Goal: Transaction & Acquisition: Obtain resource

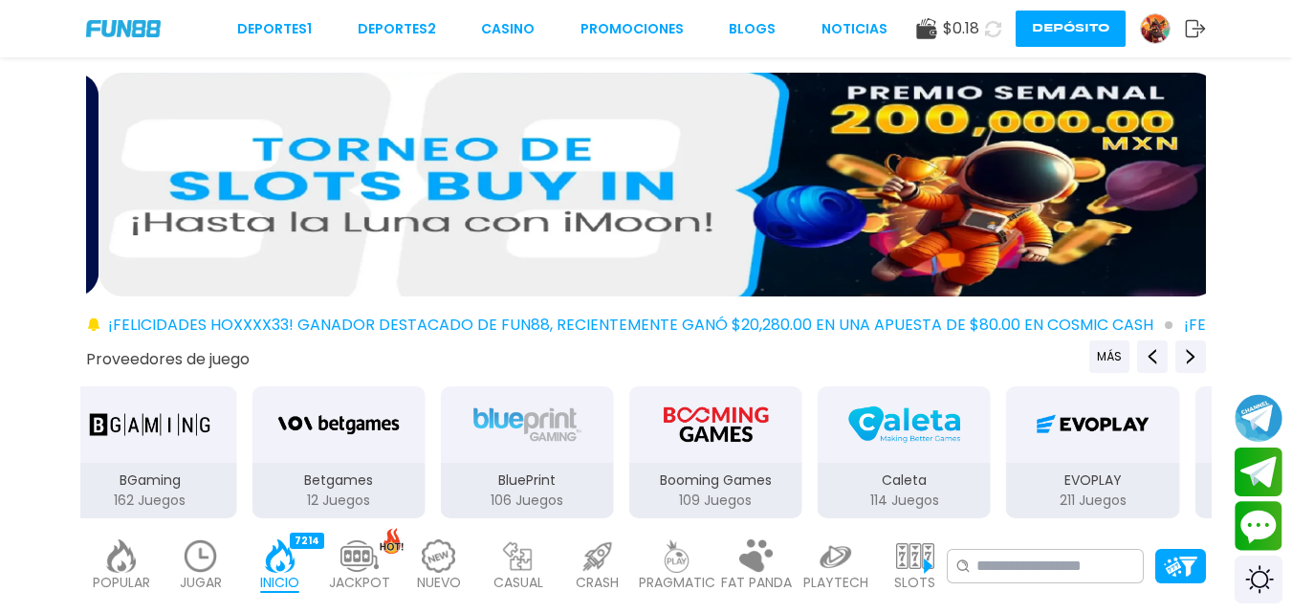
click at [997, 26] on use at bounding box center [993, 28] width 16 height 16
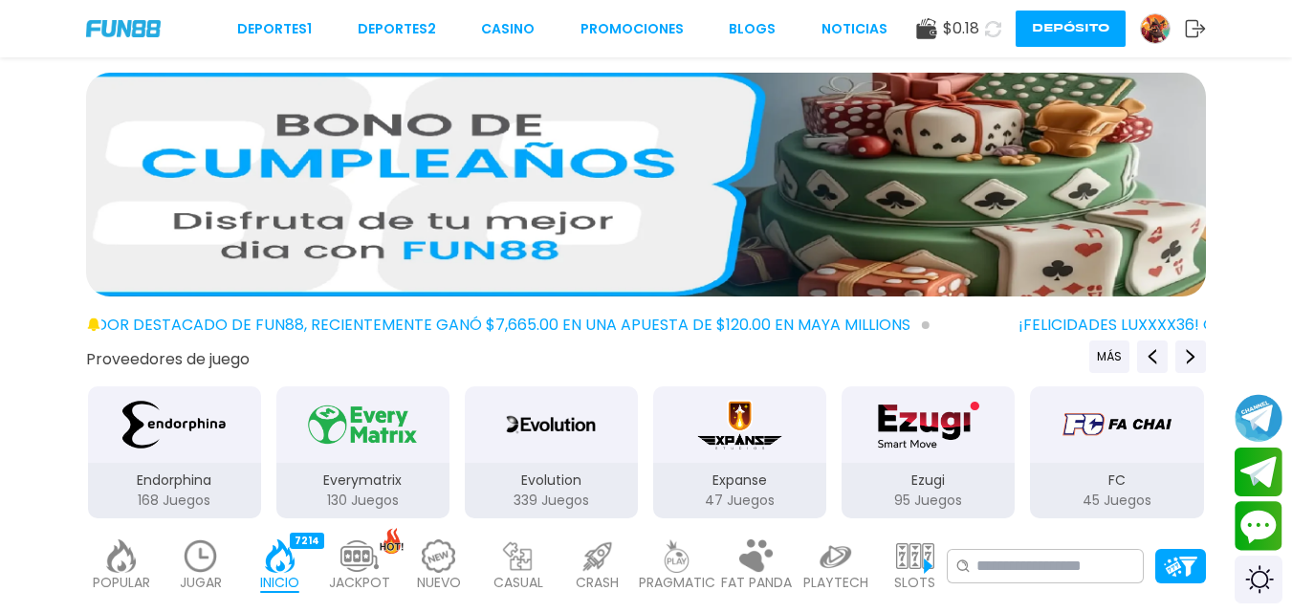
click at [997, 26] on use at bounding box center [993, 28] width 16 height 16
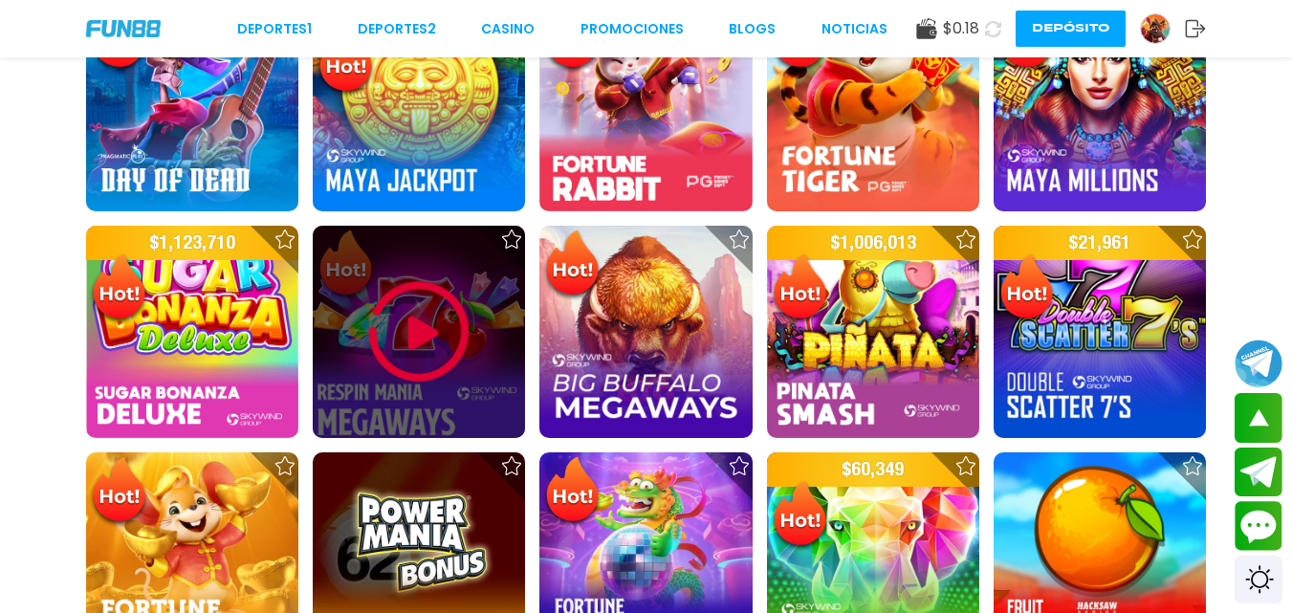
scroll to position [1110, 0]
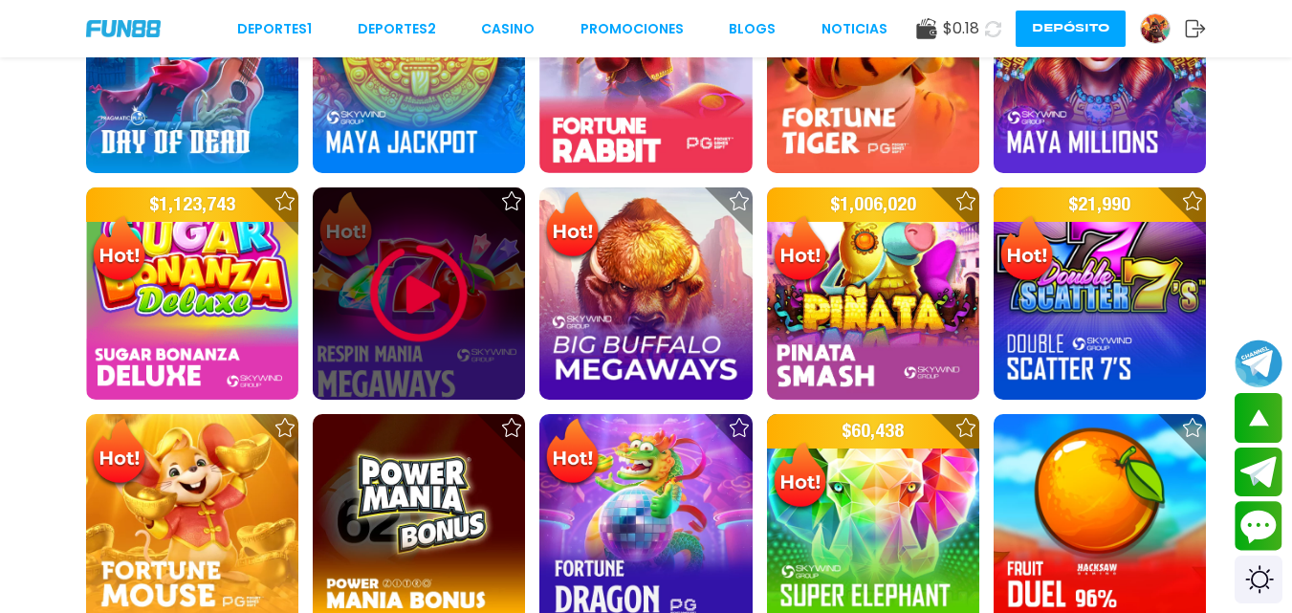
click at [428, 257] on img at bounding box center [419, 293] width 115 height 115
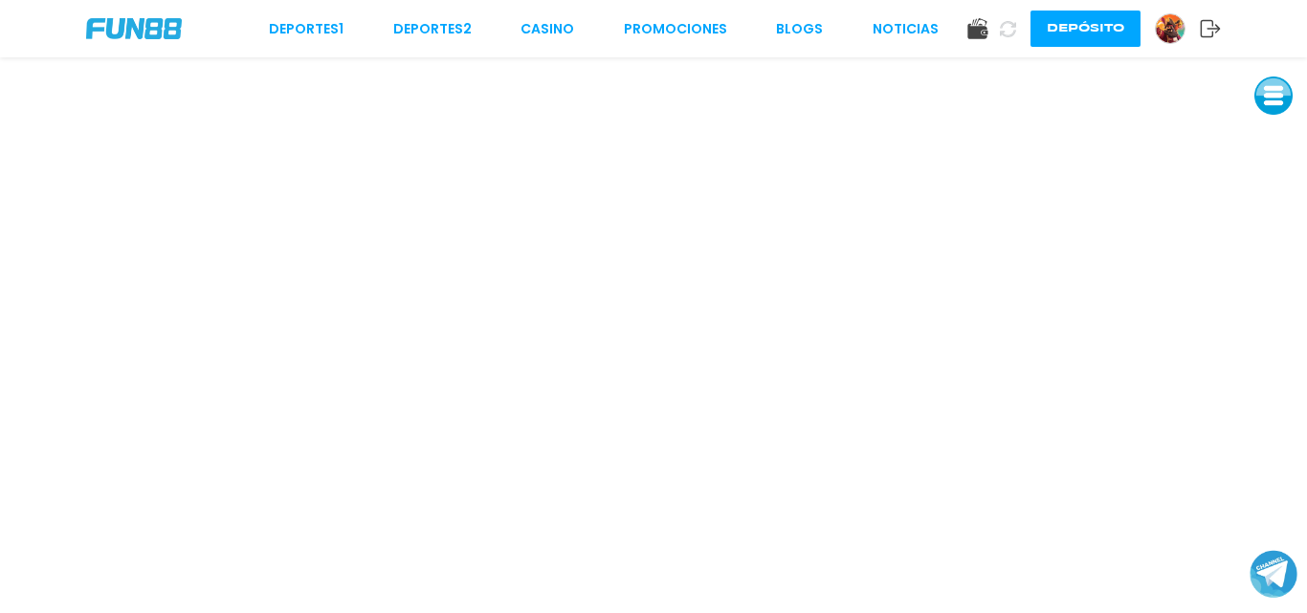
click at [1268, 106] on button at bounding box center [1273, 96] width 38 height 38
click at [1276, 182] on button at bounding box center [1273, 182] width 38 height 38
click at [542, 25] on link "CASINO" at bounding box center [547, 29] width 54 height 20
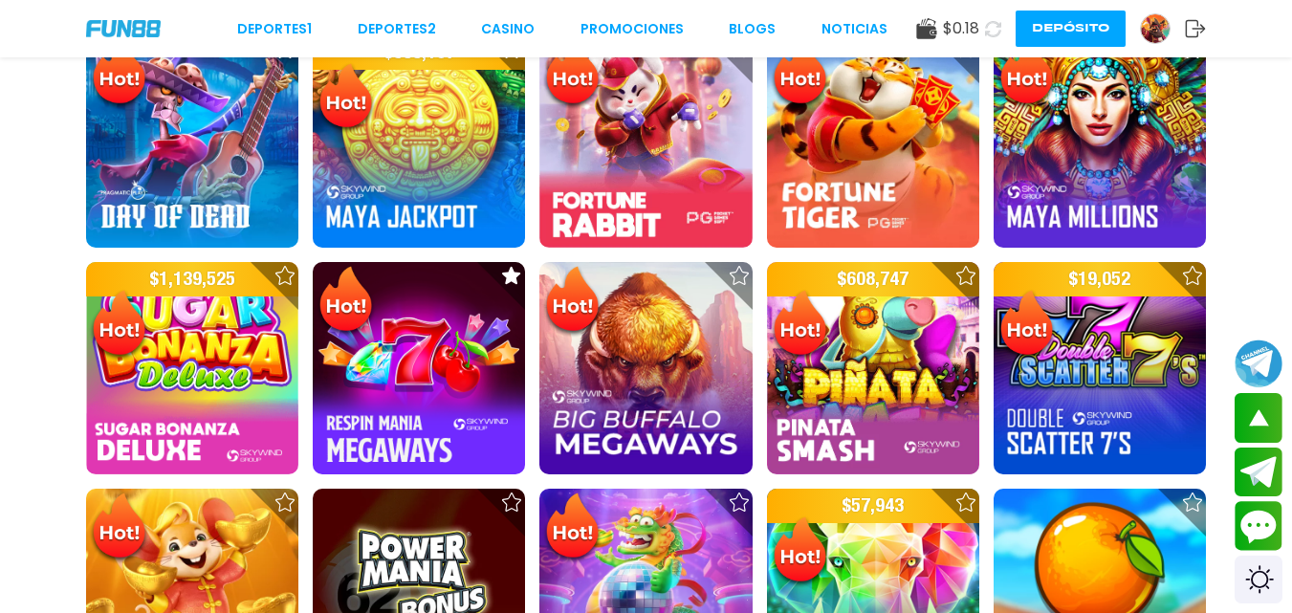
scroll to position [1061, 0]
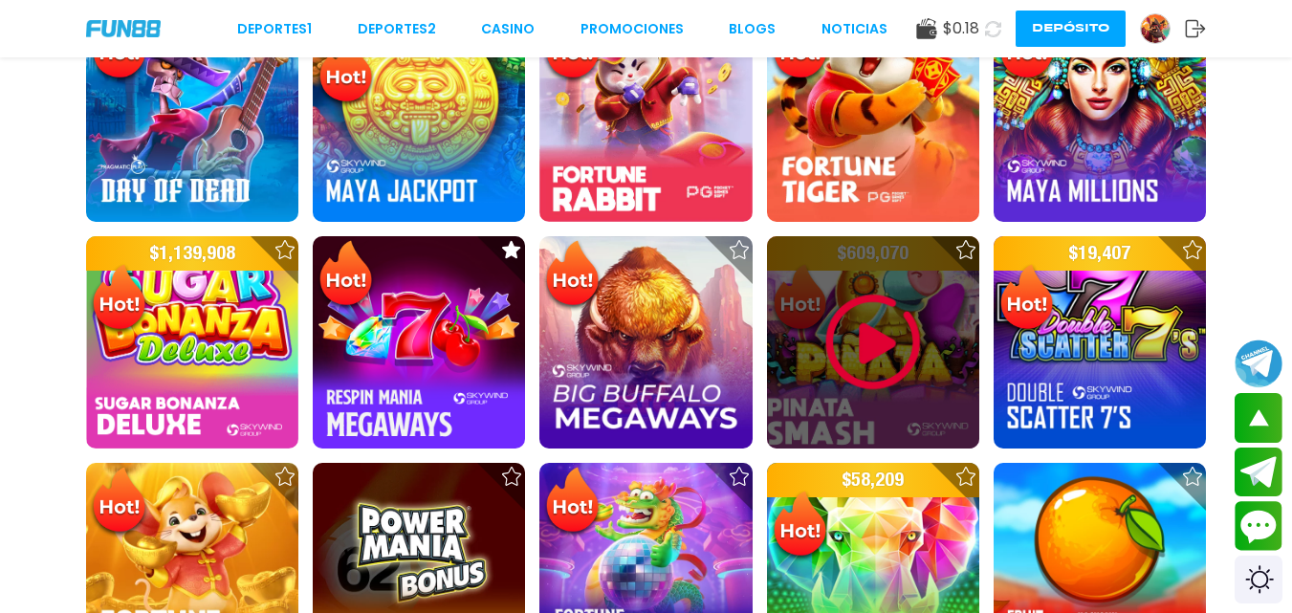
click at [866, 352] on img at bounding box center [873, 342] width 115 height 115
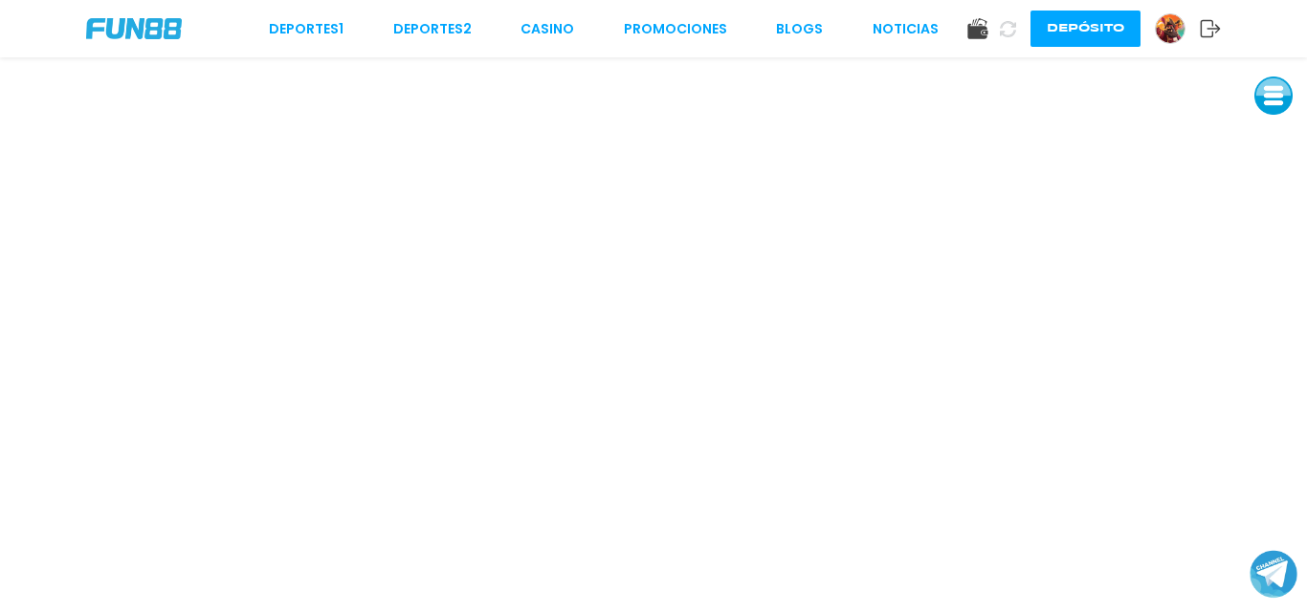
click at [1266, 93] on button at bounding box center [1273, 96] width 38 height 38
click at [1264, 178] on button at bounding box center [1273, 182] width 38 height 38
click at [567, 27] on link "CASINO" at bounding box center [547, 29] width 54 height 20
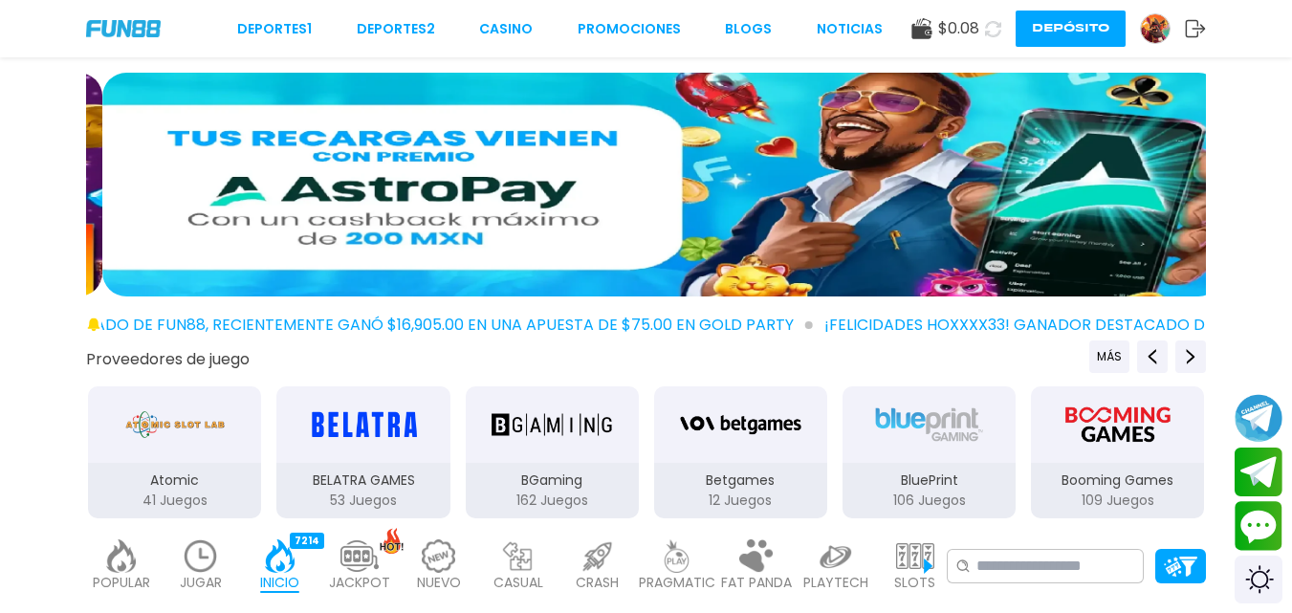
click at [1156, 21] on img at bounding box center [1155, 28] width 29 height 29
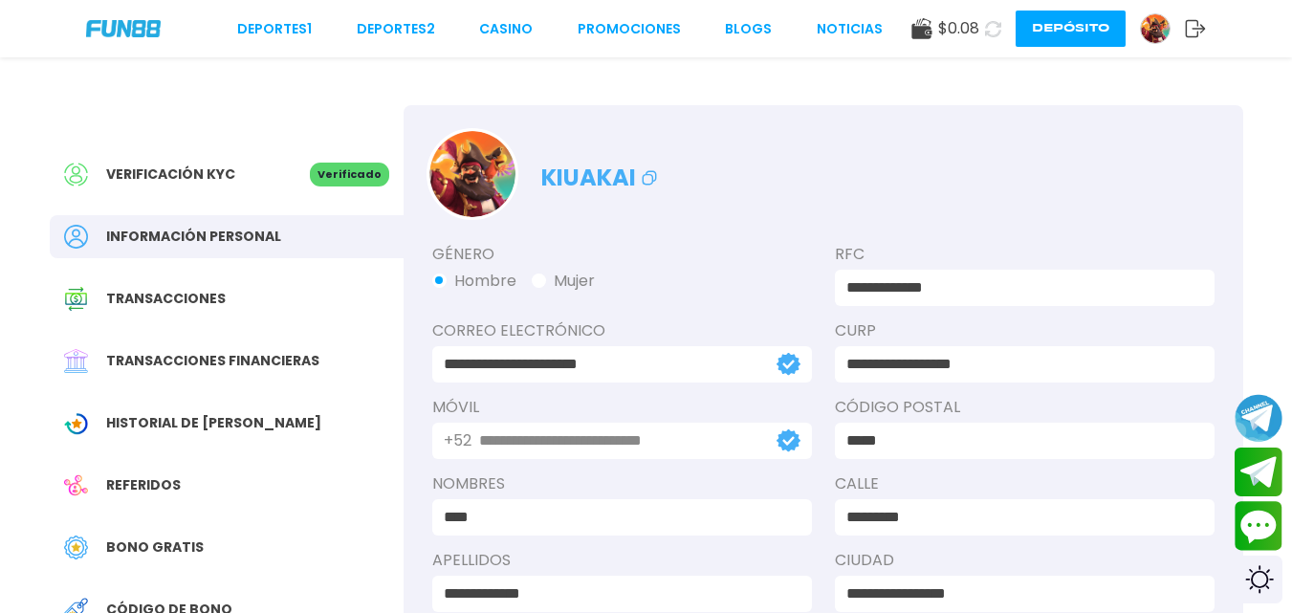
click at [135, 544] on span "Bono Gratis" at bounding box center [155, 548] width 98 height 20
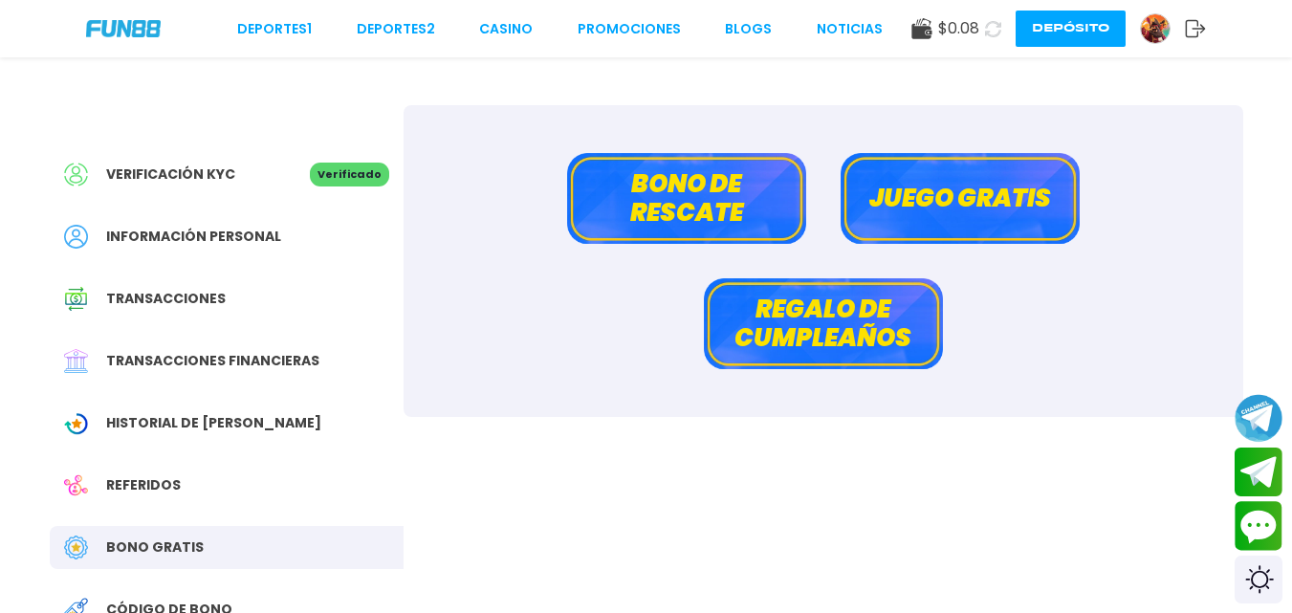
click at [643, 203] on button "Bono de rescate" at bounding box center [686, 198] width 239 height 91
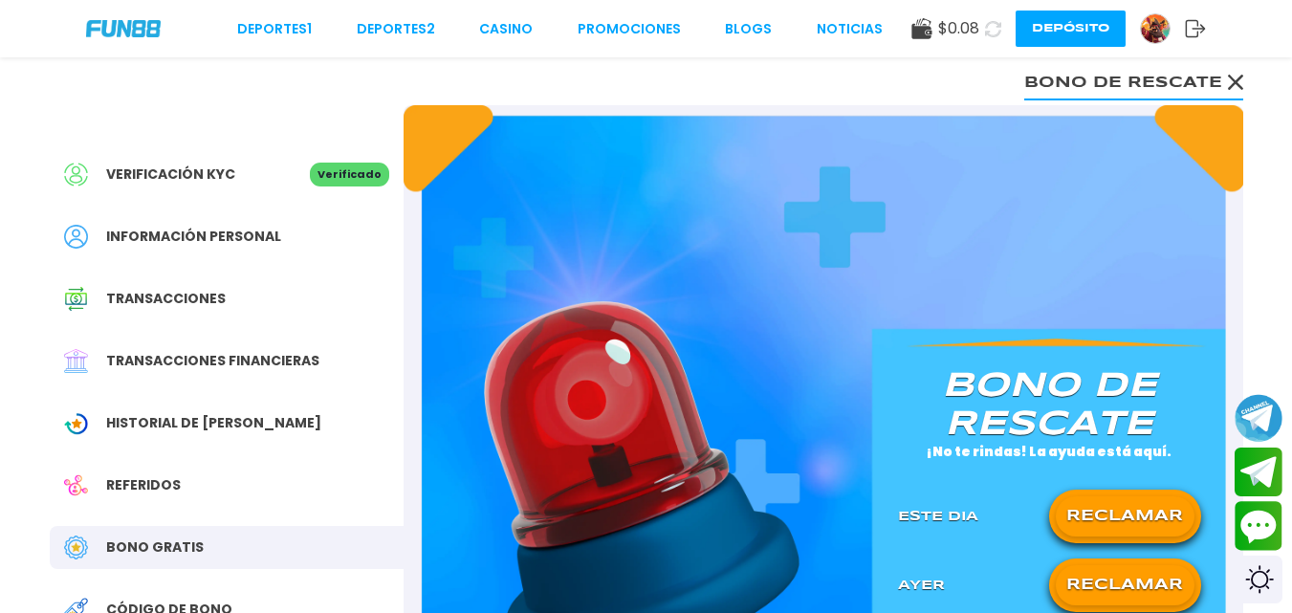
click at [1091, 501] on button "RECLAMAR" at bounding box center [1125, 516] width 139 height 40
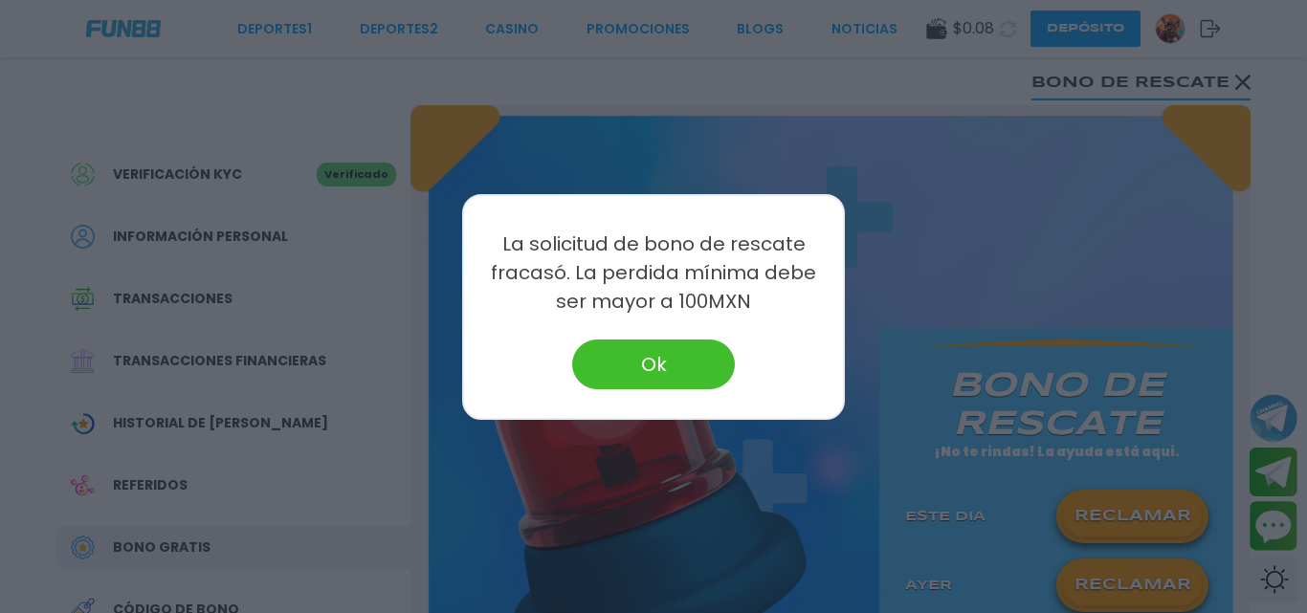
click at [718, 369] on button "Ok" at bounding box center [653, 365] width 163 height 50
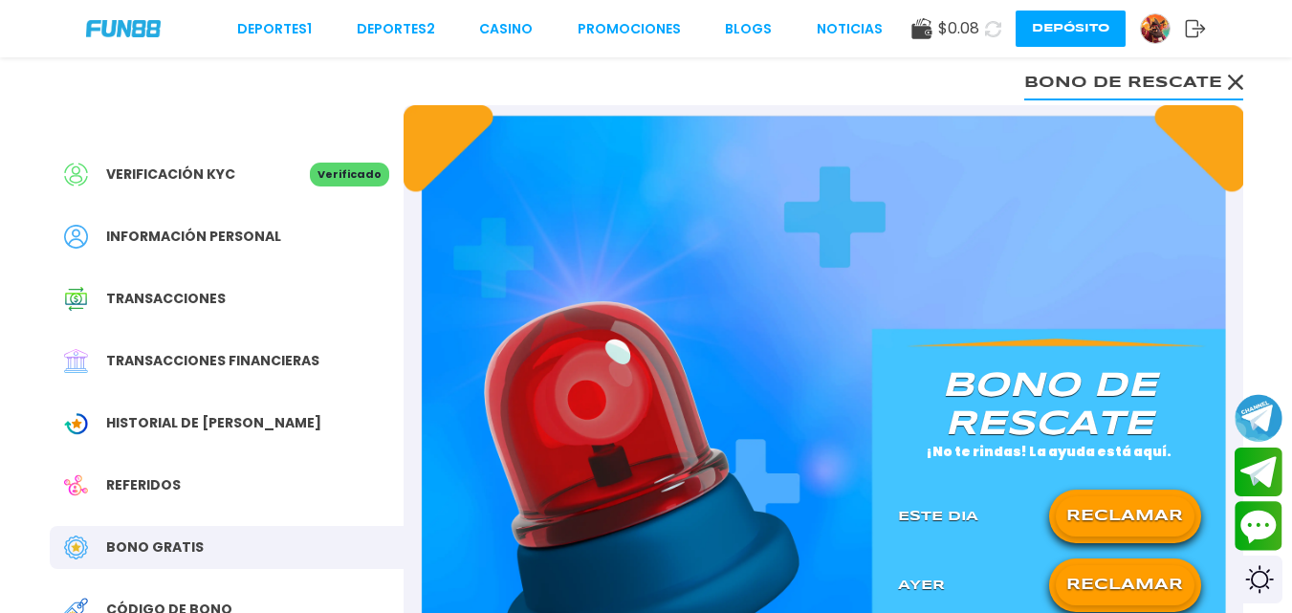
click at [1076, 575] on button "RECLAMAR" at bounding box center [1125, 585] width 139 height 40
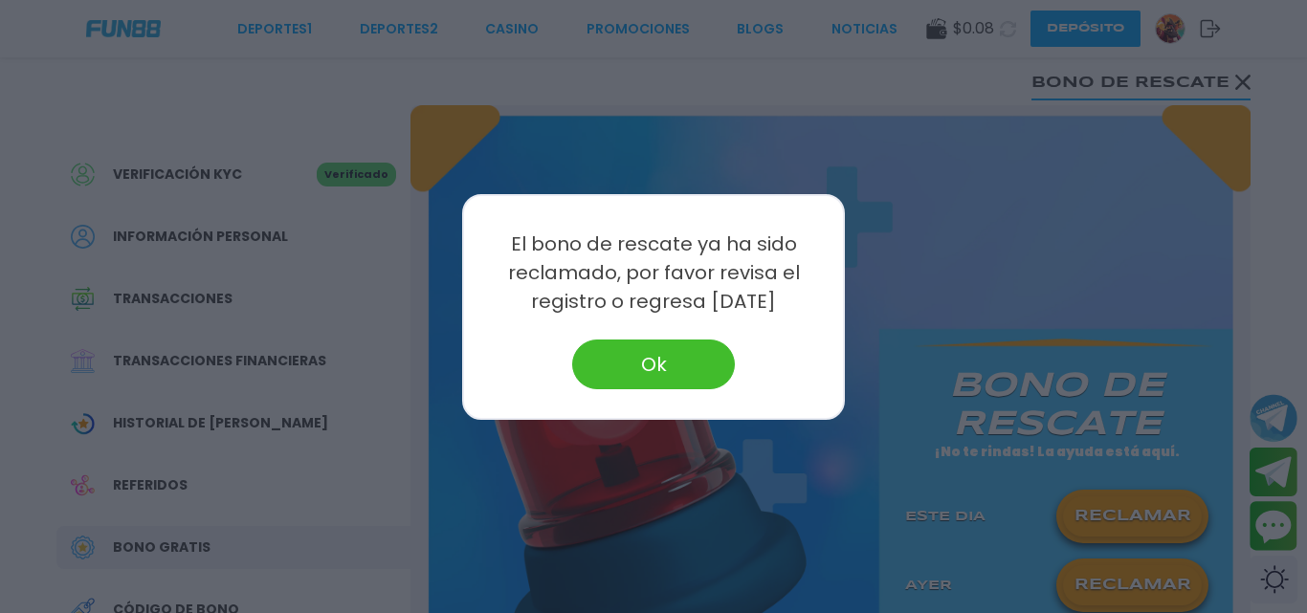
click at [707, 380] on button "Ok" at bounding box center [653, 365] width 163 height 50
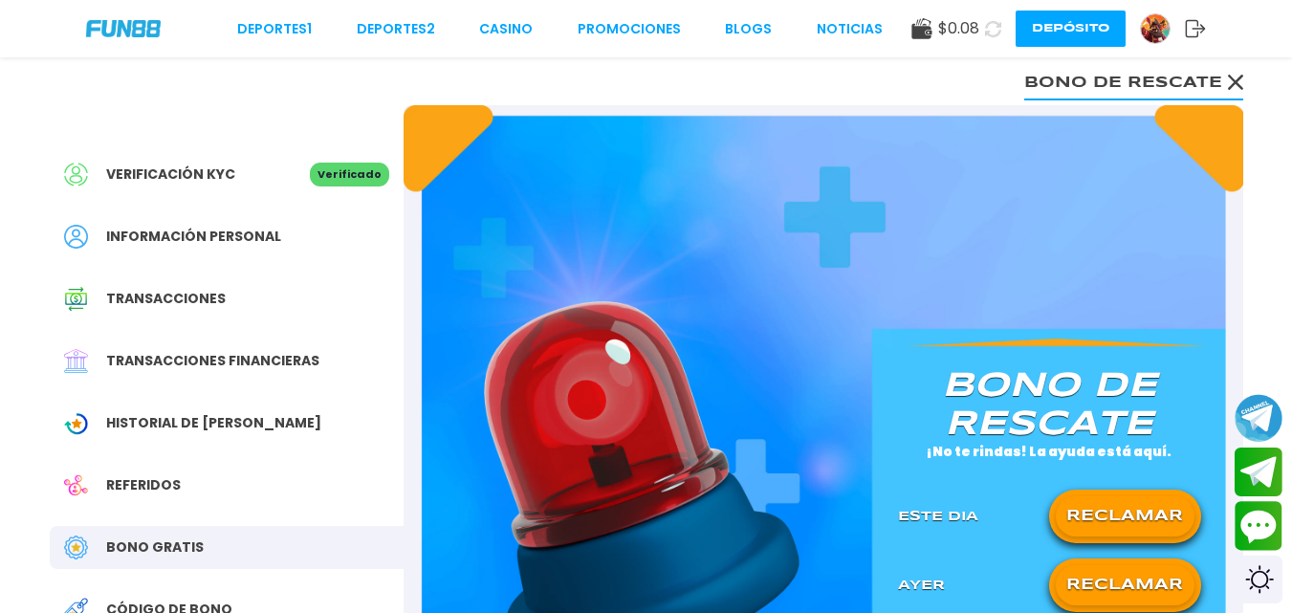
click at [988, 25] on icon at bounding box center [993, 29] width 16 height 16
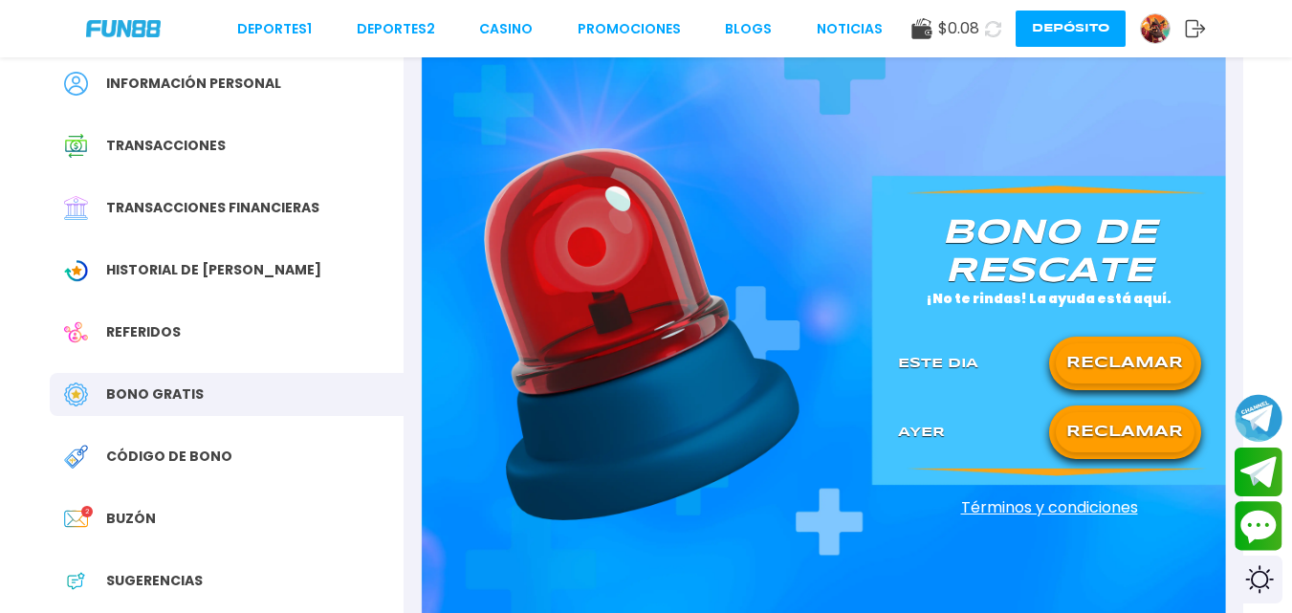
scroll to position [191, 0]
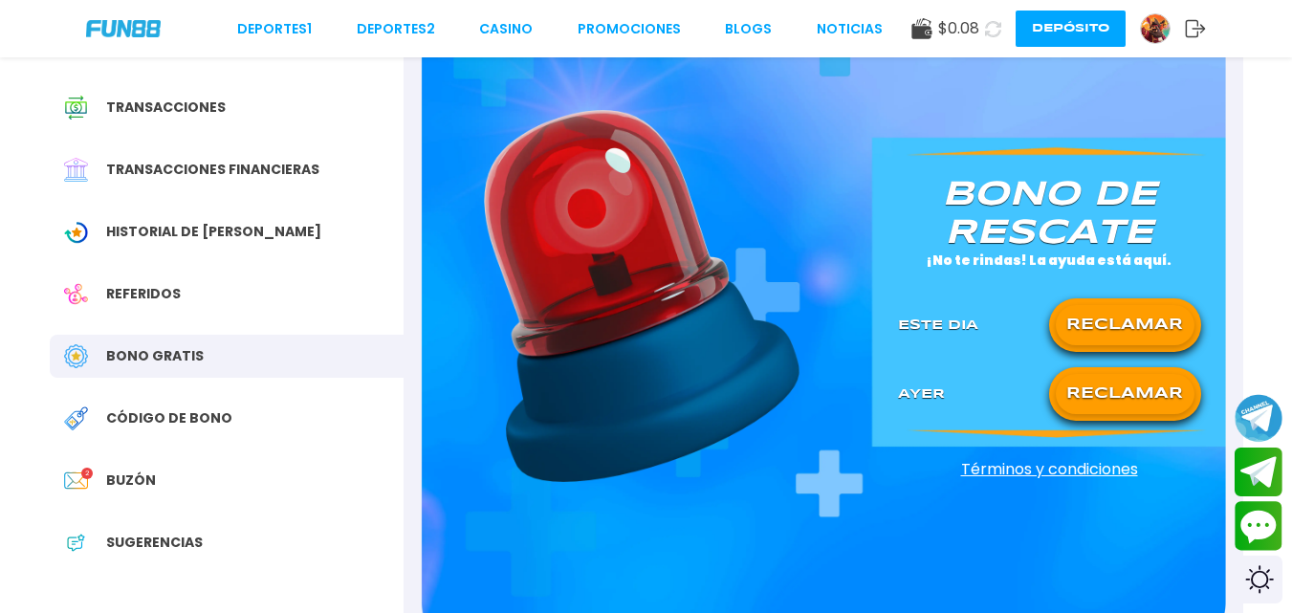
click at [156, 400] on div "Código de bono" at bounding box center [227, 418] width 354 height 43
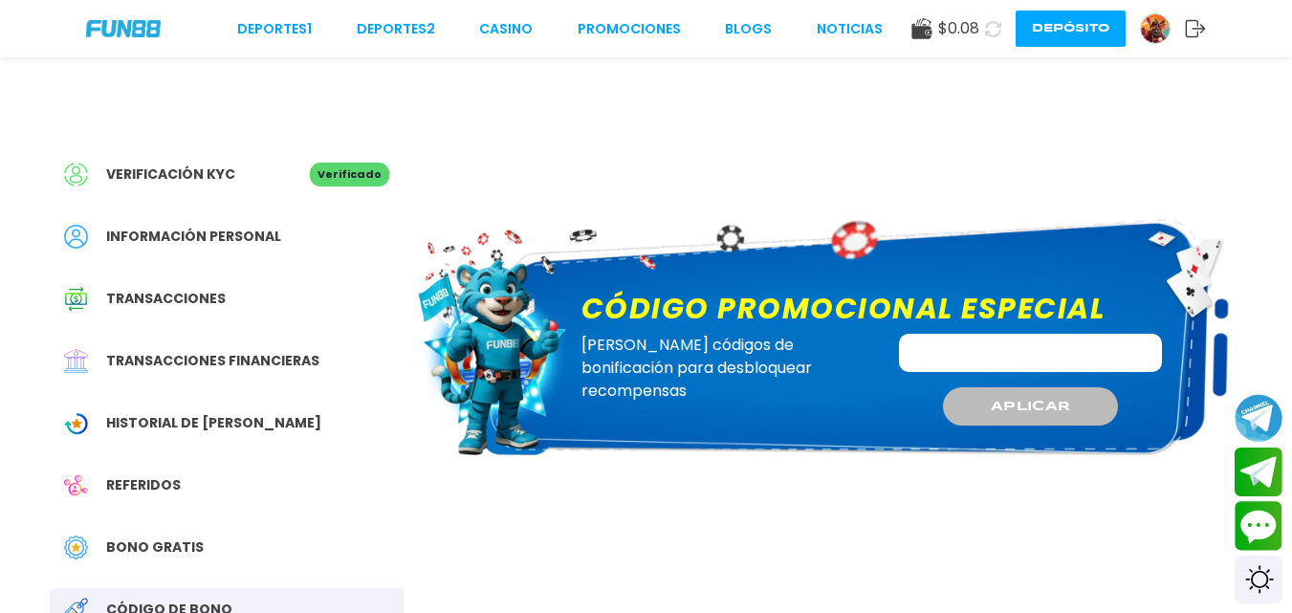
click at [964, 353] on input "Código promocional especial" at bounding box center [1030, 353] width 263 height 38
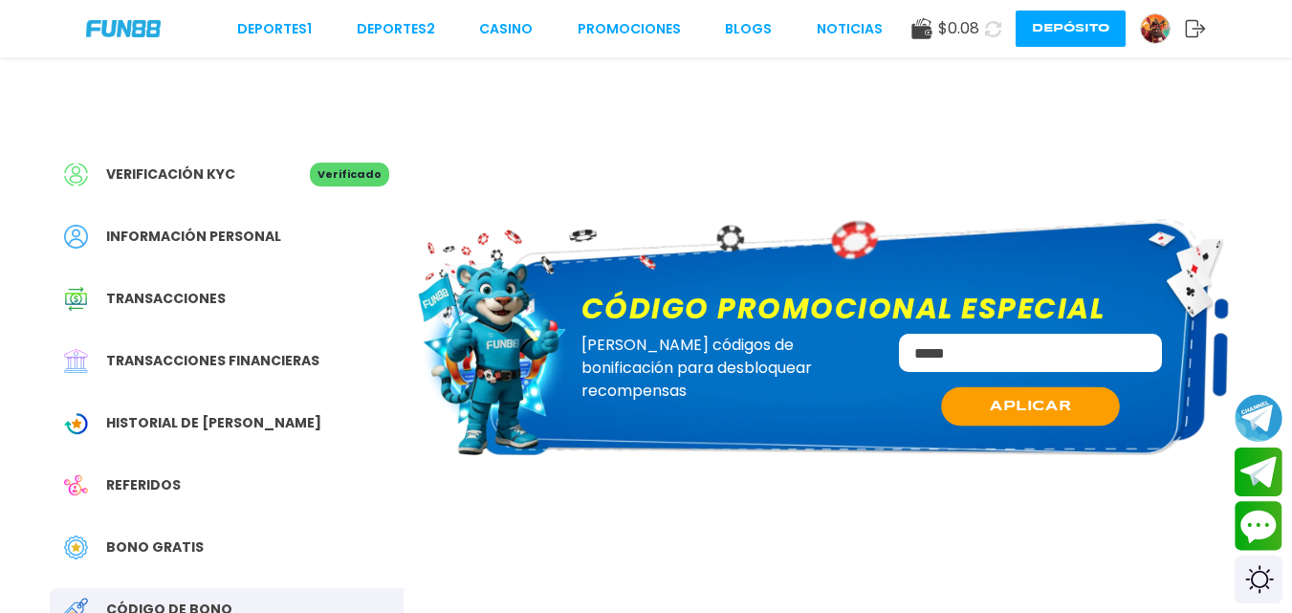
click at [982, 408] on button "APLICAR" at bounding box center [1030, 406] width 179 height 39
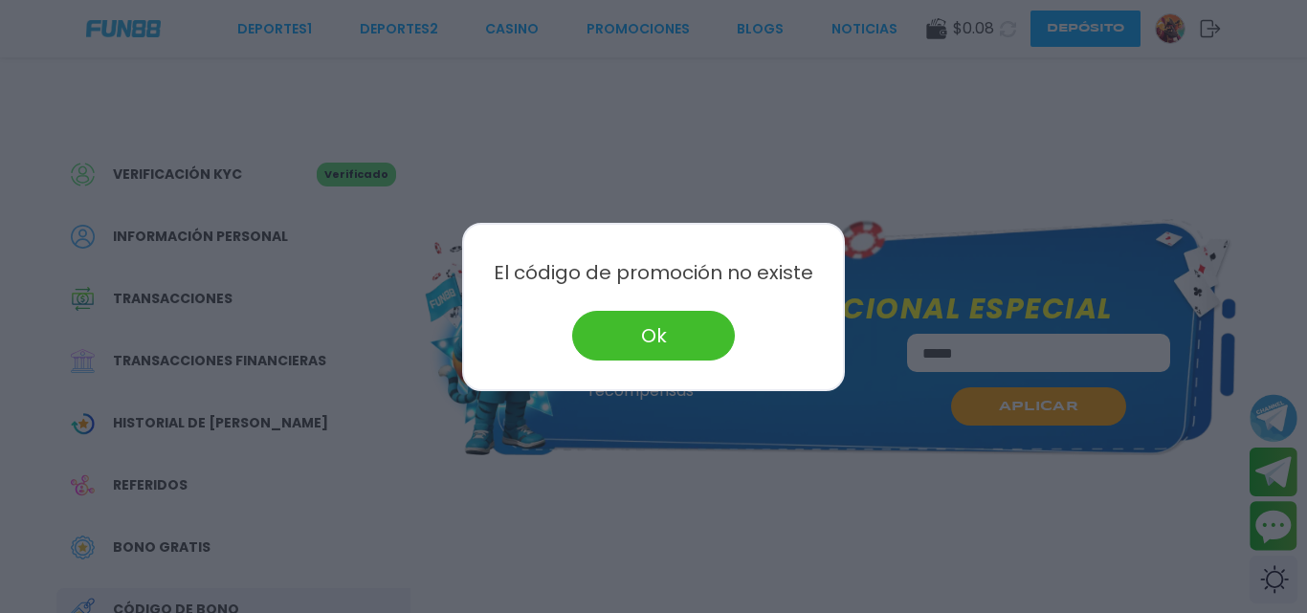
click at [678, 330] on button "Ok" at bounding box center [653, 336] width 163 height 50
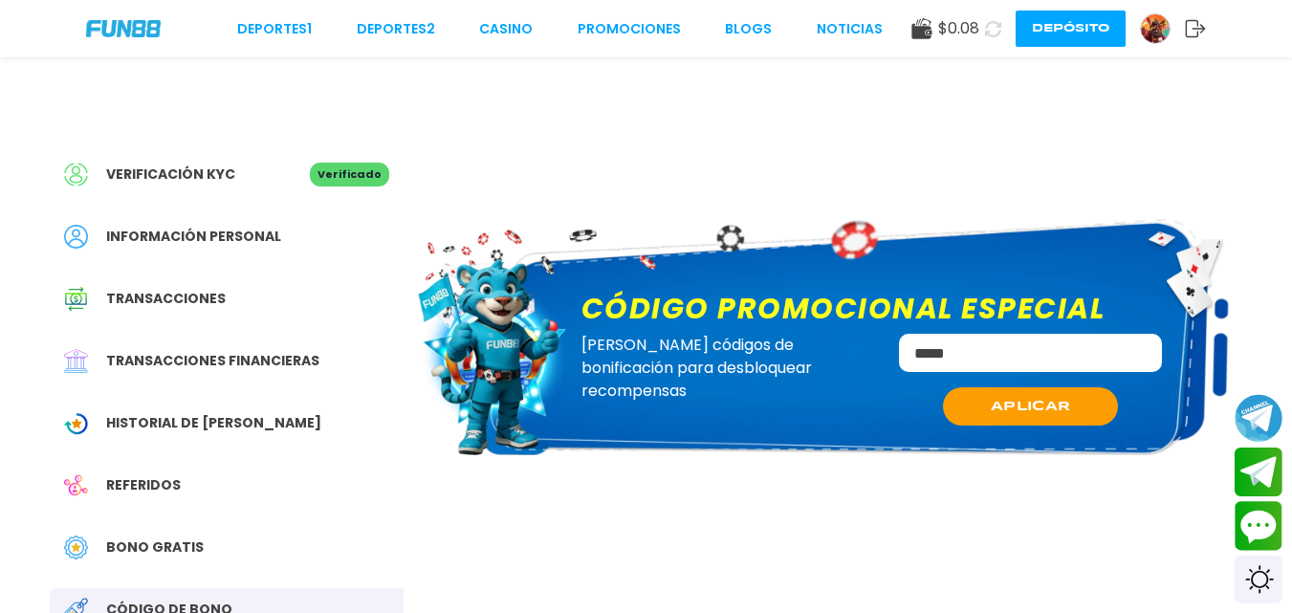
click at [962, 354] on input "*****" at bounding box center [1030, 353] width 263 height 38
click at [1001, 396] on span "APLICAR" at bounding box center [1030, 406] width 81 height 20
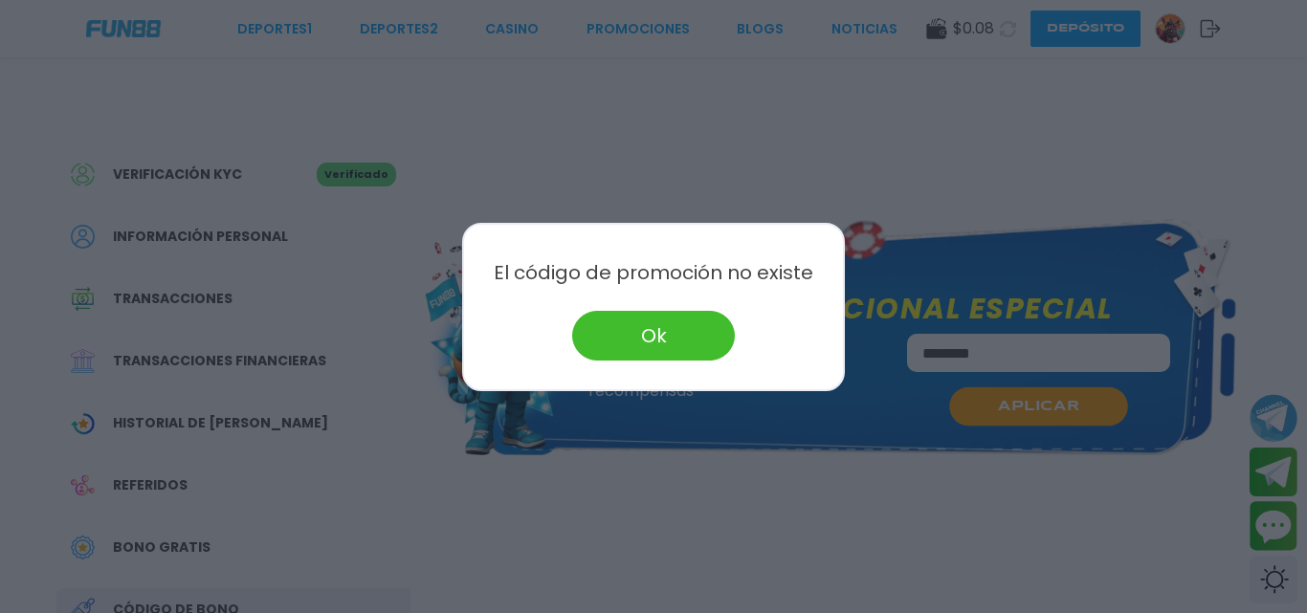
click at [701, 349] on button "Ok" at bounding box center [653, 336] width 163 height 50
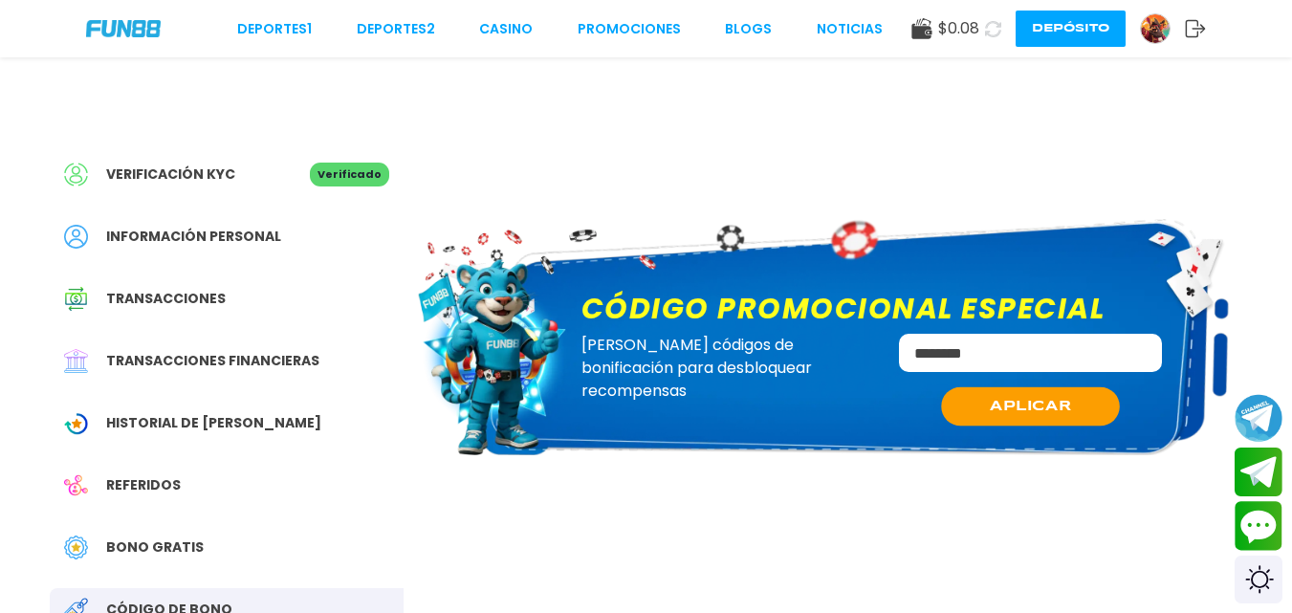
click at [957, 360] on input "********" at bounding box center [1030, 353] width 263 height 38
click at [940, 353] on input "******" at bounding box center [1030, 353] width 263 height 38
click at [974, 397] on button "APLICAR" at bounding box center [1030, 406] width 179 height 39
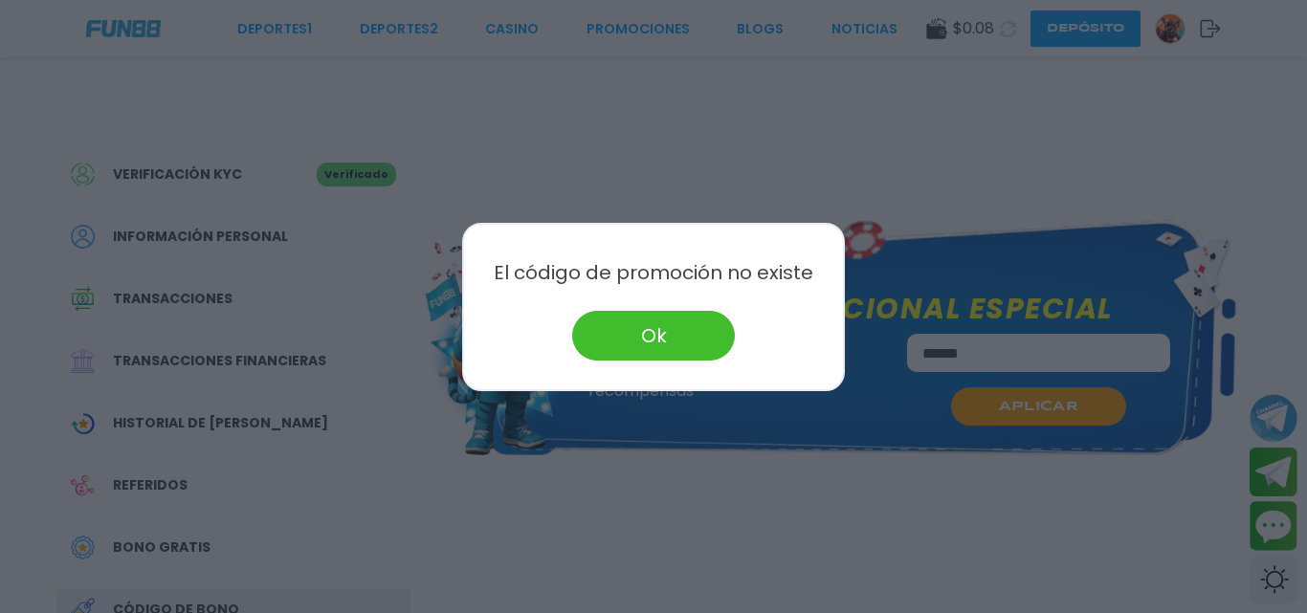
click at [693, 347] on button "Ok" at bounding box center [653, 336] width 163 height 50
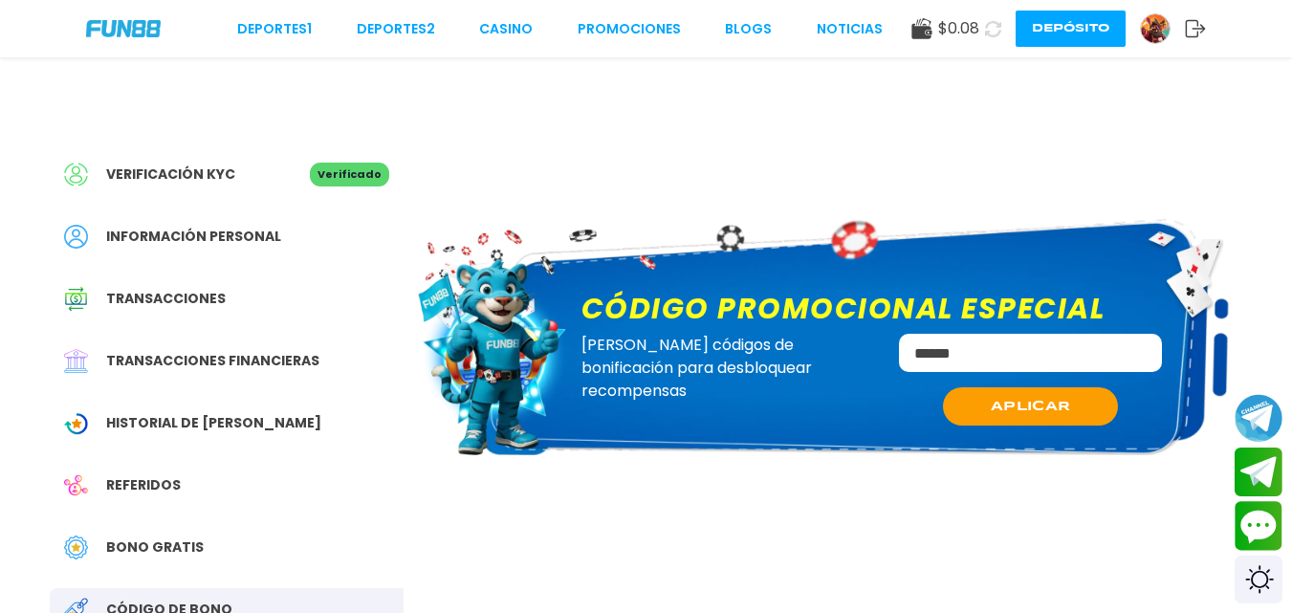
click at [973, 347] on input "******" at bounding box center [1030, 353] width 263 height 38
type input "*"
type input "***"
click at [980, 391] on button "APLICAR" at bounding box center [1030, 406] width 179 height 39
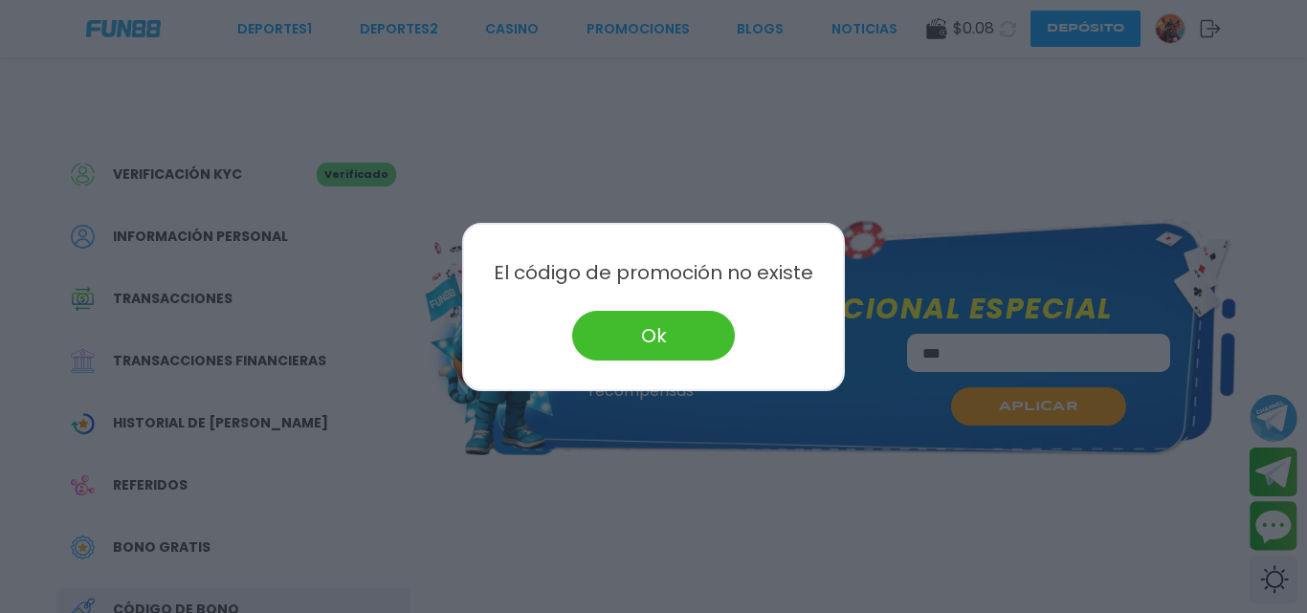
click at [639, 319] on button "Ok" at bounding box center [653, 336] width 163 height 50
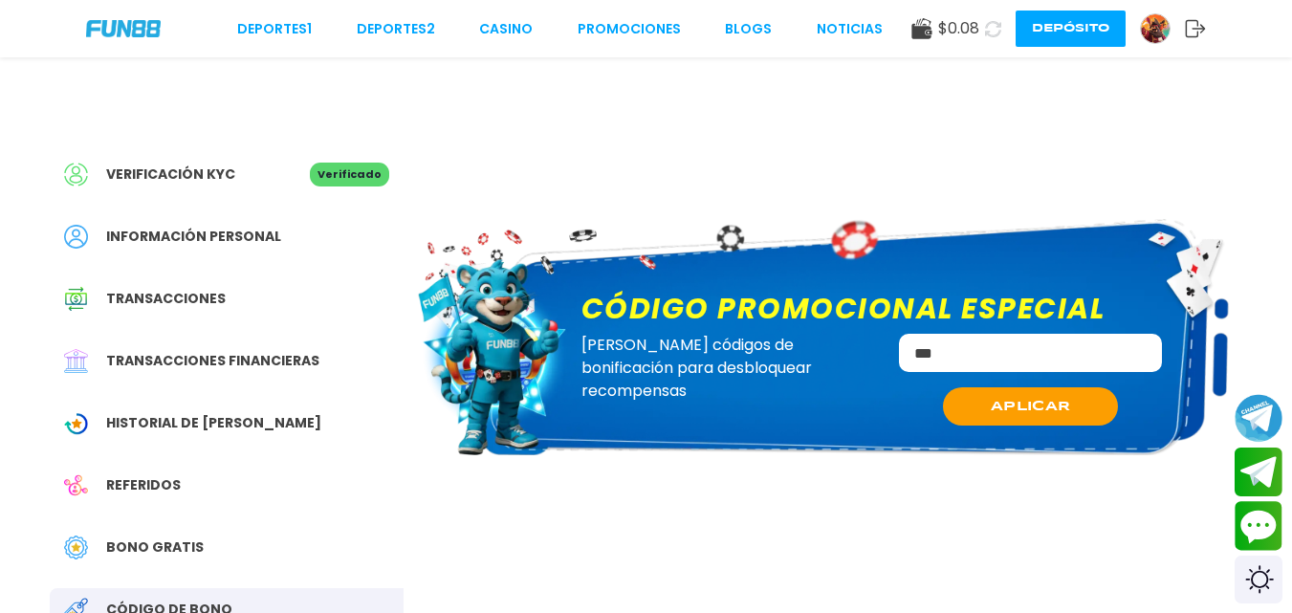
click at [992, 28] on icon at bounding box center [993, 29] width 16 height 16
